Goal: Find specific page/section: Find specific page/section

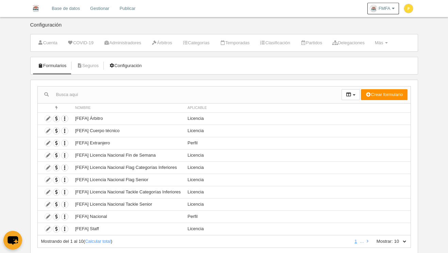
click at [124, 68] on link "Configuración" at bounding box center [125, 66] width 40 height 10
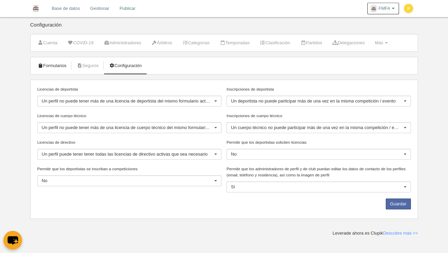
click at [65, 67] on link "Formularios" at bounding box center [52, 66] width 36 height 10
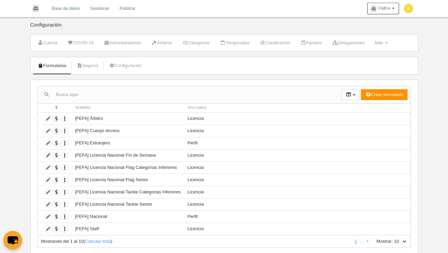
click at [99, 11] on link "Gestionar" at bounding box center [99, 8] width 29 height 17
click at [133, 66] on link "Configuración" at bounding box center [125, 66] width 40 height 10
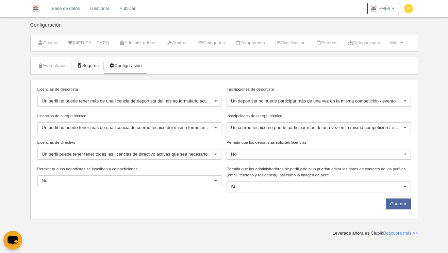
click at [93, 67] on link "Seguros" at bounding box center [88, 66] width 30 height 10
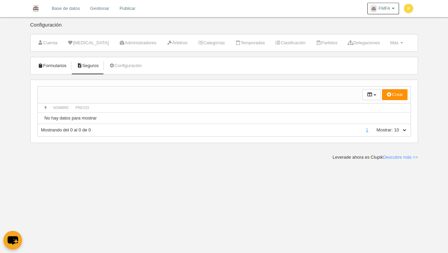
click at [59, 66] on link "Formularios" at bounding box center [52, 66] width 36 height 10
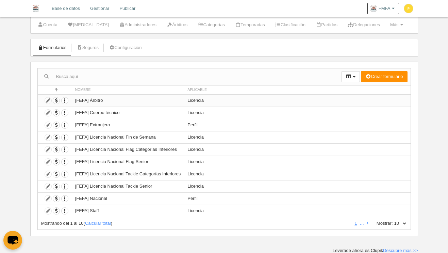
scroll to position [18, 0]
